Goal: Task Accomplishment & Management: Use online tool/utility

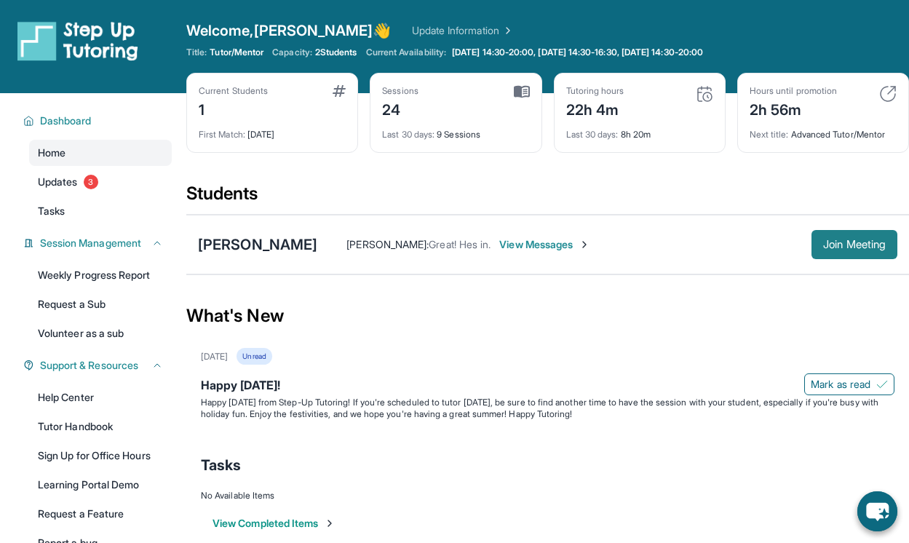
click at [843, 247] on span "Join Meeting" at bounding box center [855, 244] width 63 height 9
click at [503, 245] on span "View Messages" at bounding box center [545, 244] width 91 height 15
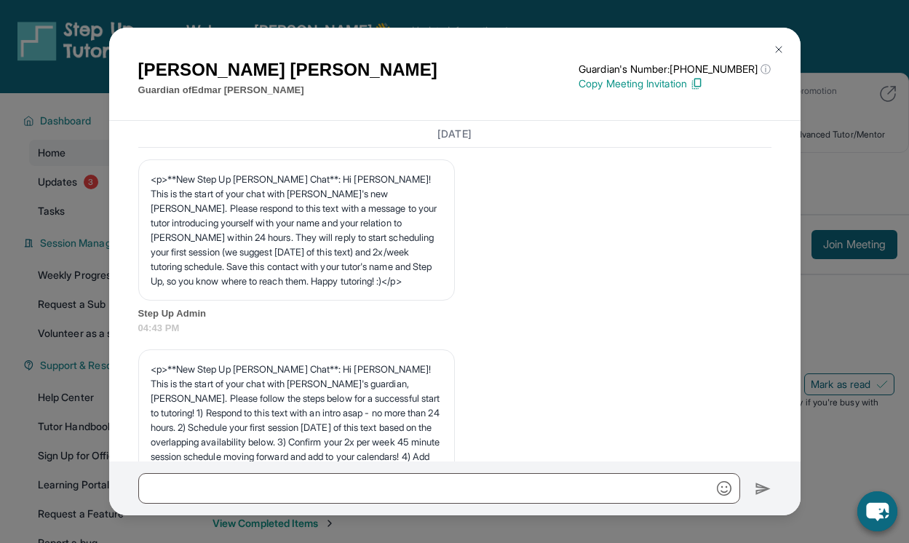
scroll to position [16715, 0]
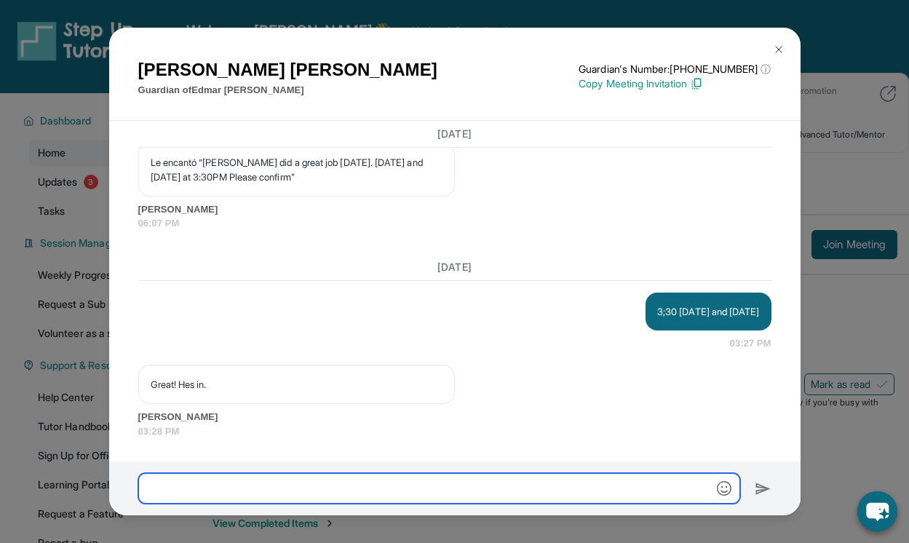
click at [194, 486] on input "text" at bounding box center [439, 488] width 602 height 31
type input "**********"
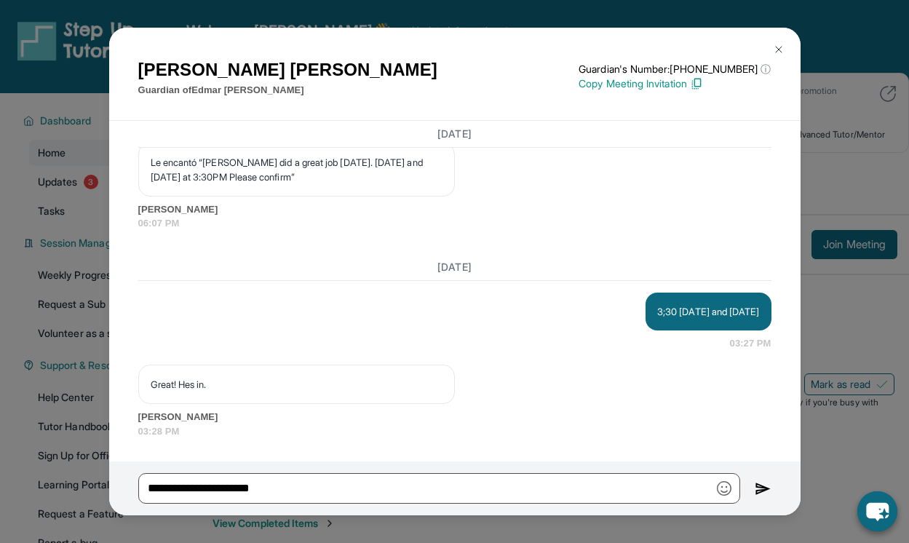
click at [760, 486] on img at bounding box center [763, 489] width 17 height 17
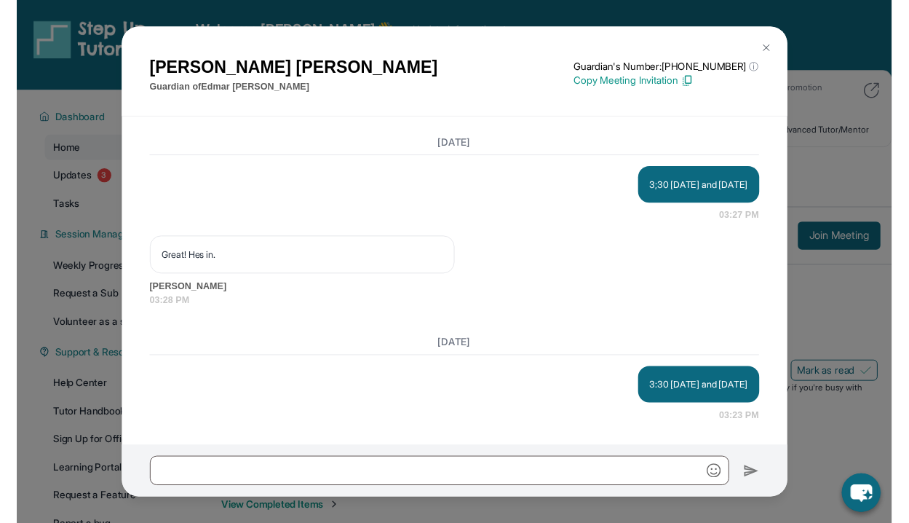
scroll to position [16834, 0]
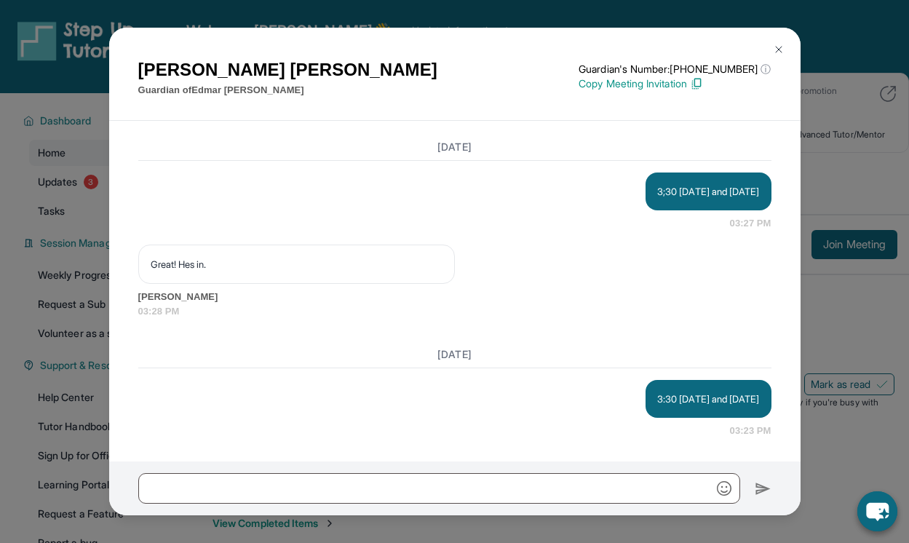
click at [781, 52] on img at bounding box center [779, 50] width 12 height 12
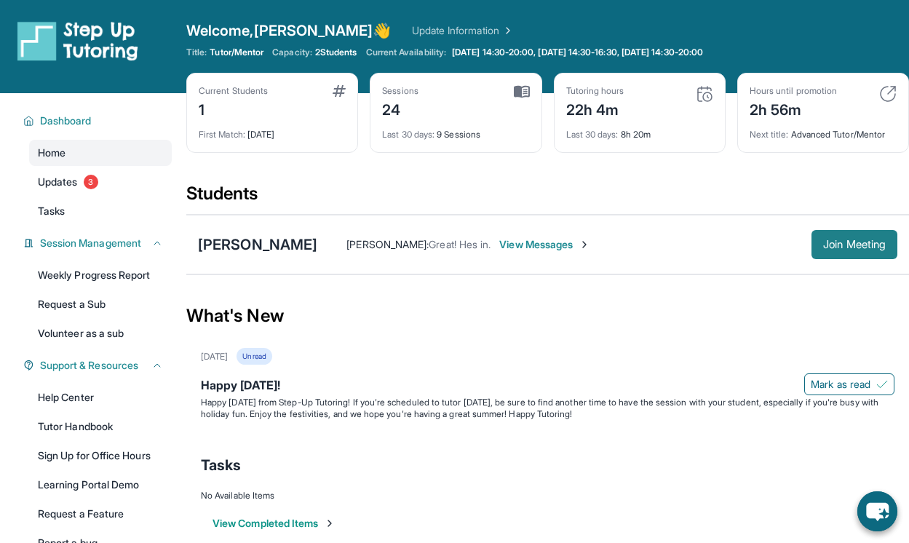
click at [847, 245] on span "Join Meeting" at bounding box center [855, 244] width 63 height 9
click at [843, 247] on span "Join Meeting" at bounding box center [855, 244] width 63 height 9
